Goal: Information Seeking & Learning: Check status

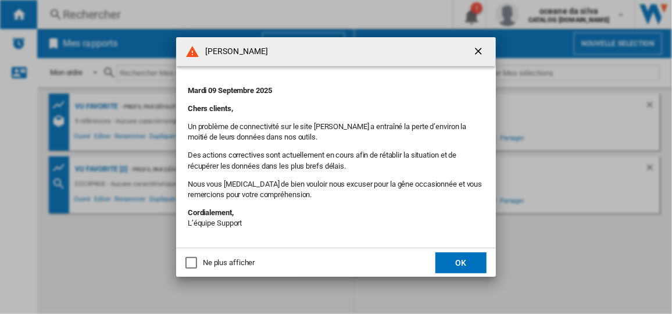
click at [191, 258] on div "Ne plus afficher" at bounding box center [192, 263] width 12 height 12
click at [466, 268] on button "OK" at bounding box center [461, 262] width 51 height 21
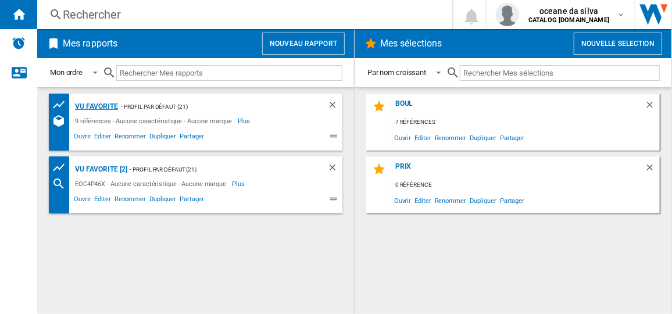
click at [85, 108] on div "vu favorite" at bounding box center [95, 106] width 46 height 15
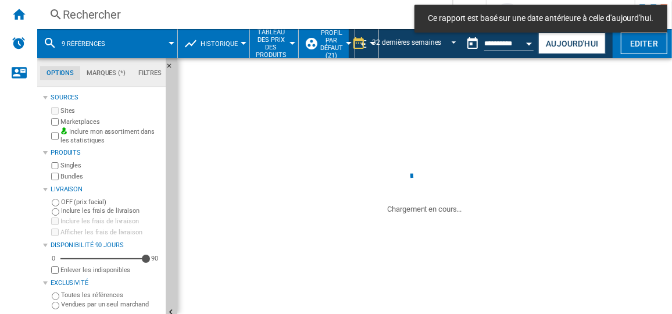
click at [107, 17] on div "Rechercher" at bounding box center [242, 14] width 359 height 16
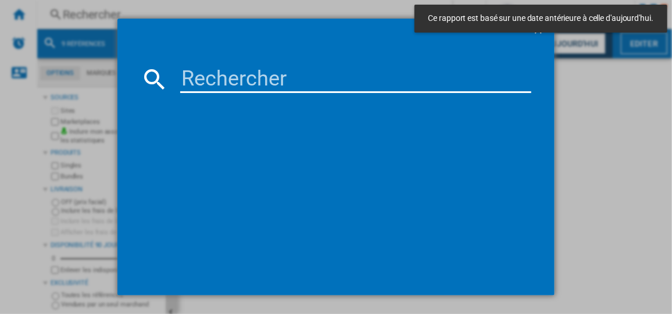
click at [254, 88] on input at bounding box center [355, 79] width 351 height 28
paste input "KOFFP46H"
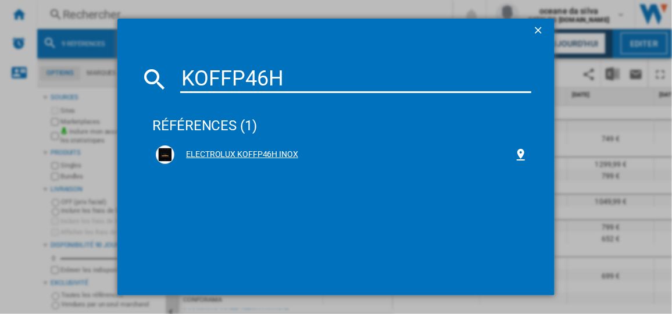
type input "KOFFP46H"
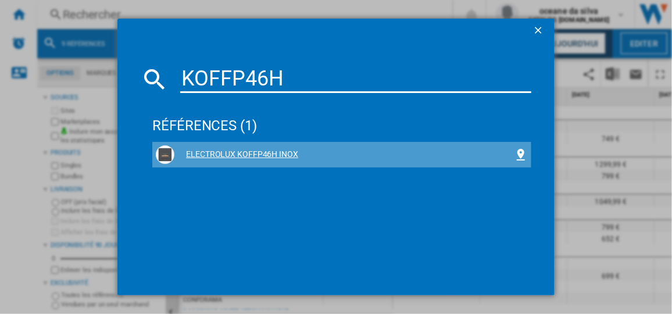
click at [230, 143] on div "ELECTROLUX KOFFP46H INOX" at bounding box center [341, 155] width 379 height 26
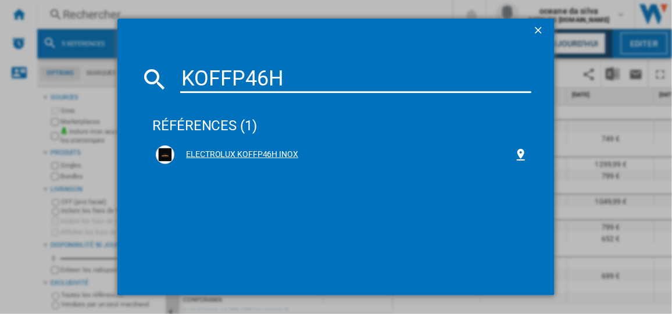
click at [238, 156] on div "ELECTROLUX KOFFP46H INOX" at bounding box center [343, 155] width 339 height 12
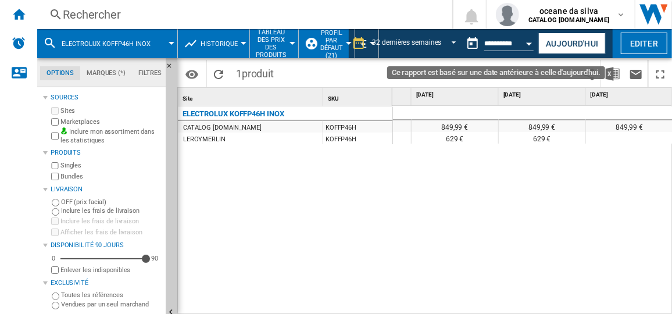
click at [530, 46] on button "Open calendar" at bounding box center [529, 41] width 21 height 21
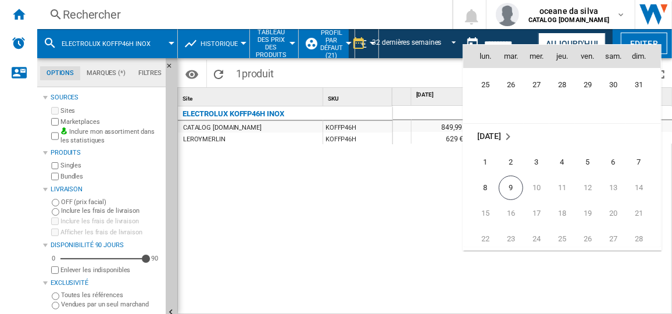
scroll to position [5443, 0]
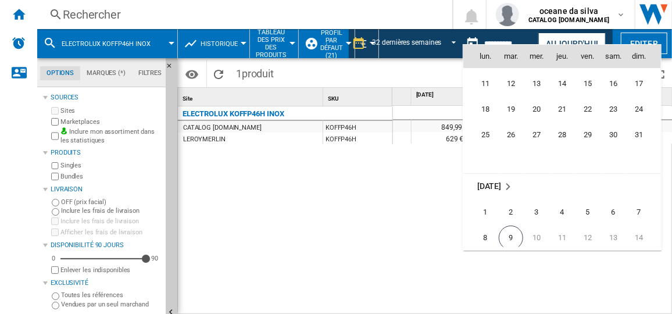
click at [484, 212] on span "1" at bounding box center [485, 212] width 23 height 23
type input "**********"
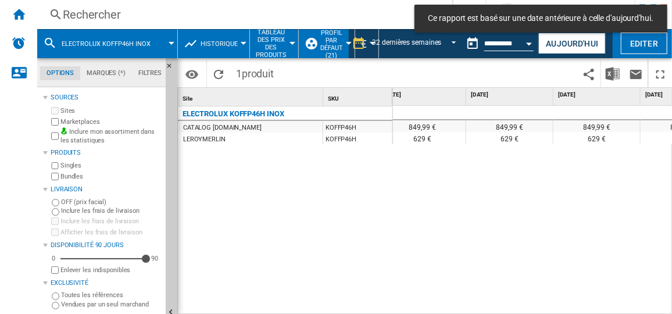
scroll to position [0, 2305]
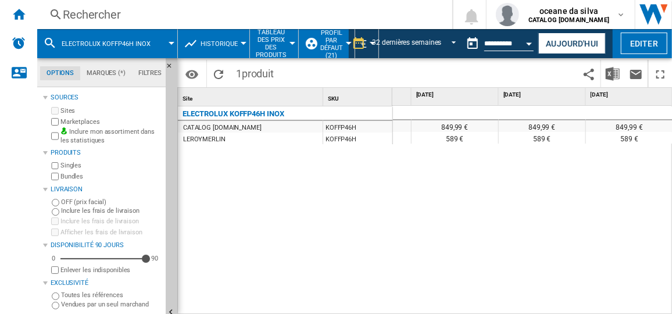
click at [186, 19] on div "Rechercher" at bounding box center [242, 14] width 359 height 16
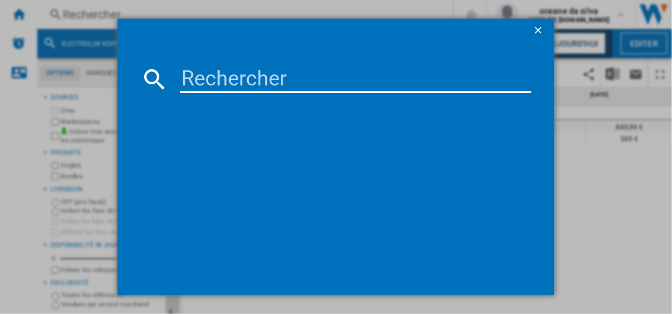
type input "KOFFP56H"
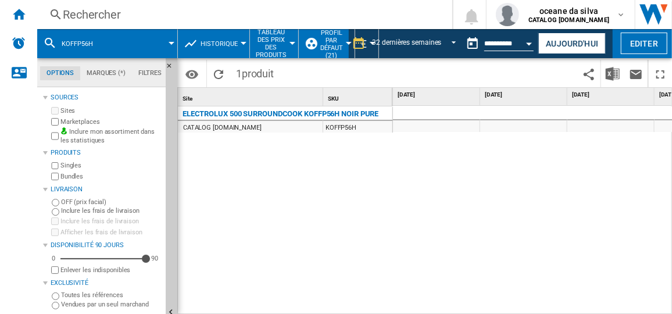
click at [115, 10] on div "Rechercher" at bounding box center [242, 14] width 359 height 16
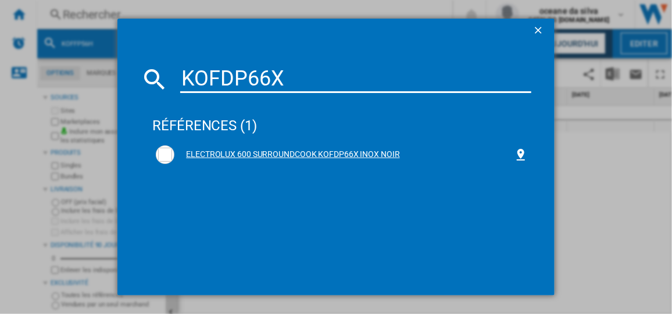
type input "KOFDP66X"
click at [314, 154] on div "ELECTROLUX 600 SURROUNDCOOK KOFDP66X INOX NOIR" at bounding box center [343, 155] width 339 height 12
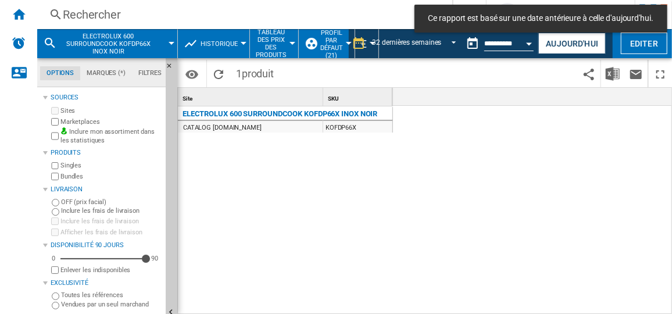
scroll to position [0, 2598]
